Goal: Task Accomplishment & Management: Use online tool/utility

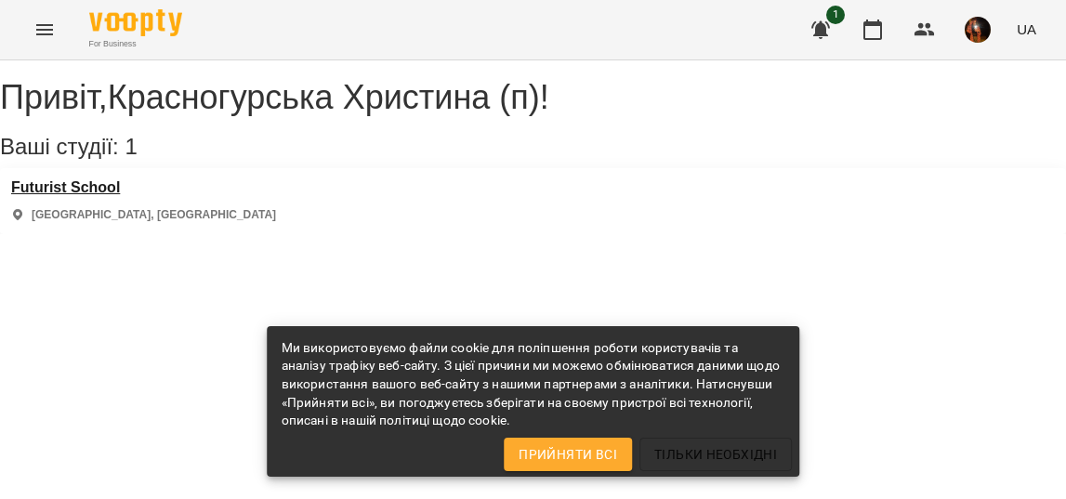
click at [104, 196] on h3 "Futurist School" at bounding box center [143, 187] width 265 height 17
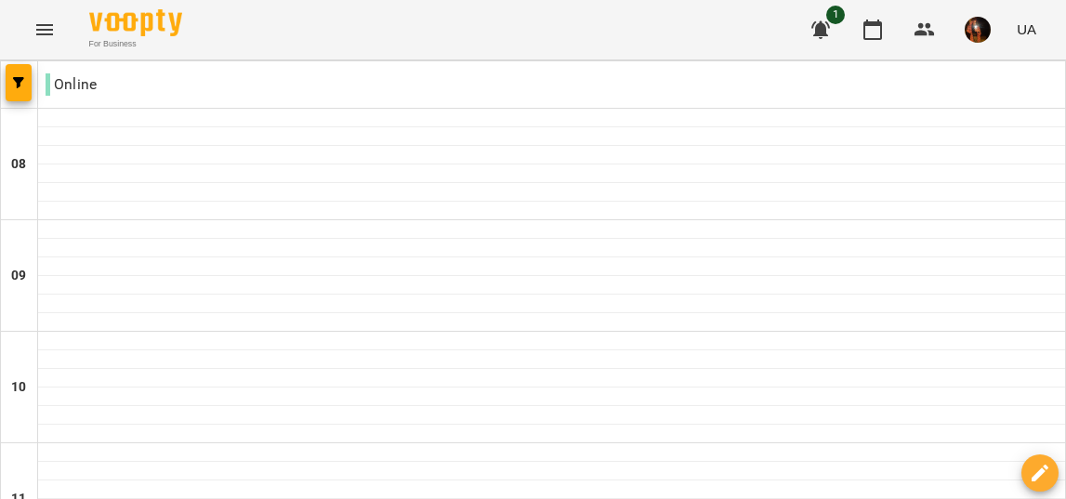
scroll to position [1406, 0]
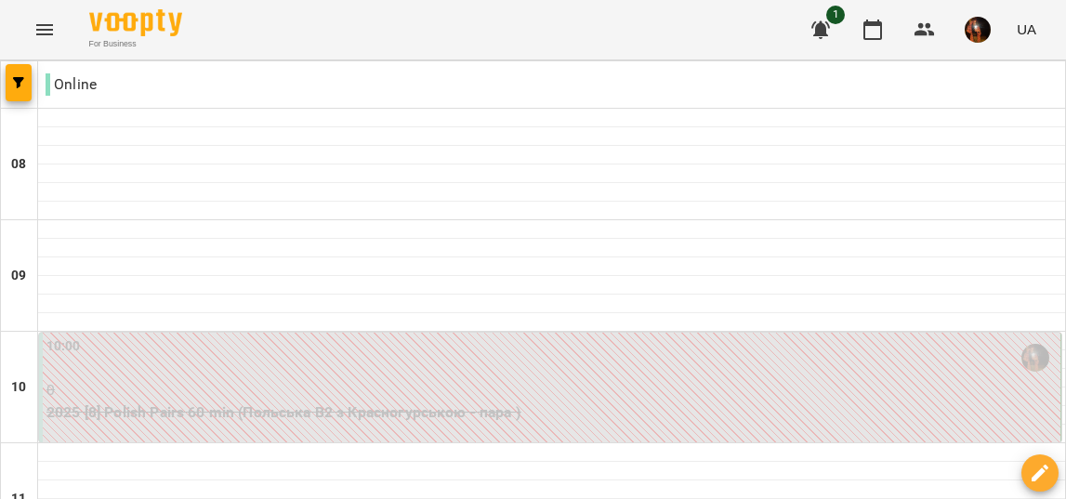
scroll to position [398, 0]
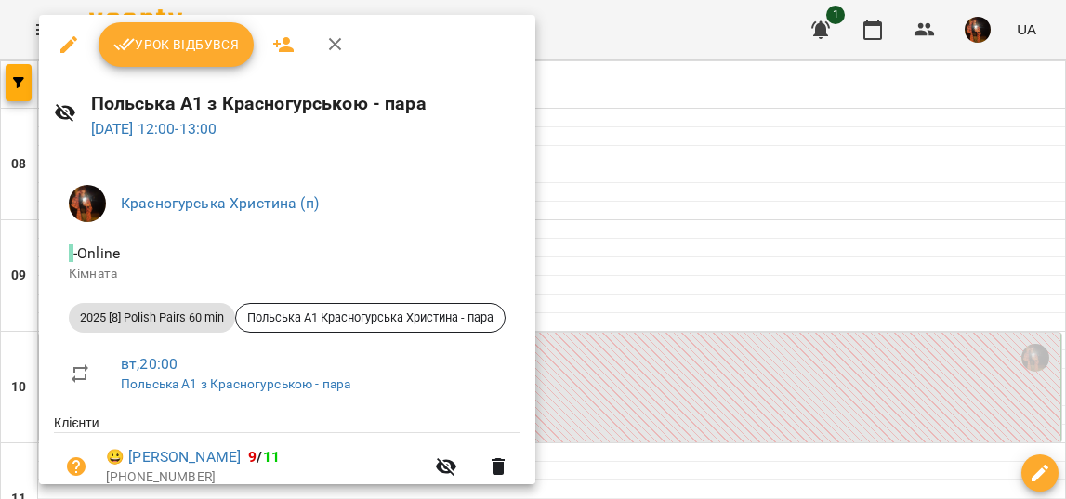
click at [618, 188] on div at bounding box center [533, 249] width 1066 height 499
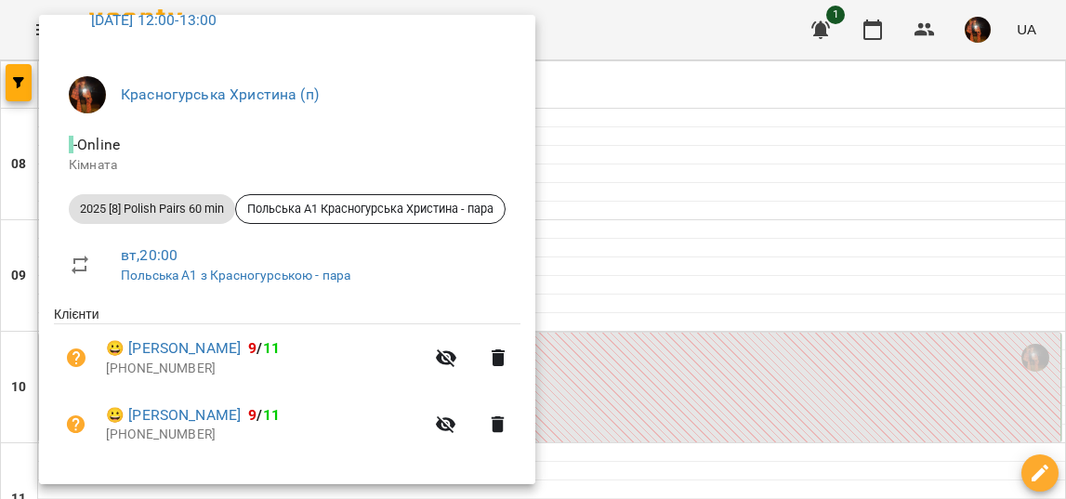
scroll to position [108, 0]
click at [651, 204] on div at bounding box center [533, 249] width 1066 height 499
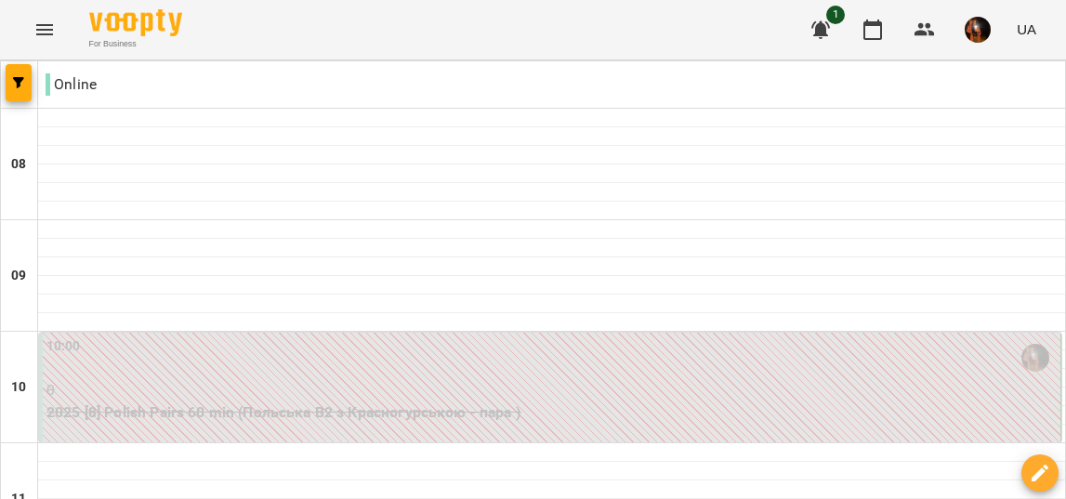
scroll to position [1204, 0]
